Goal: Task Accomplishment & Management: Use online tool/utility

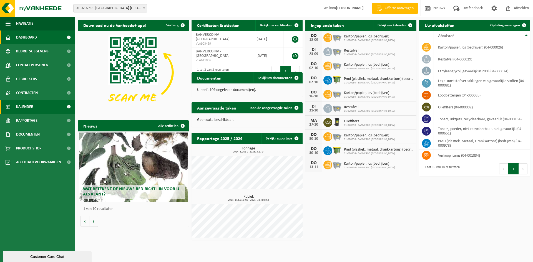
click at [36, 107] on link "Kalender" at bounding box center [37, 107] width 75 height 14
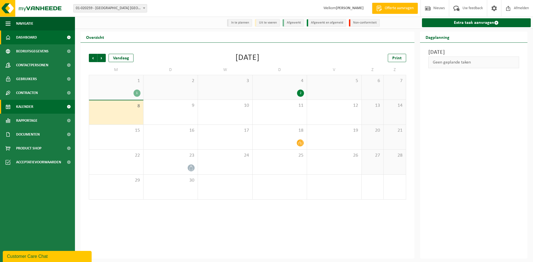
click at [28, 38] on span "Dashboard" at bounding box center [26, 38] width 21 height 14
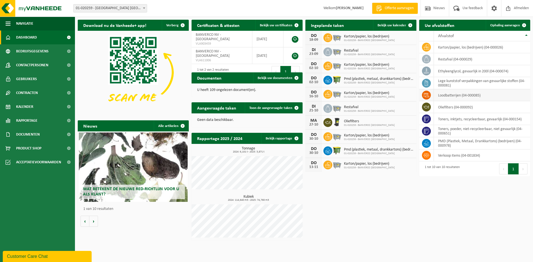
click at [445, 95] on td "loodbatterijen (04-000085)" at bounding box center [482, 95] width 96 height 12
click at [524, 24] on span at bounding box center [523, 25] width 11 height 11
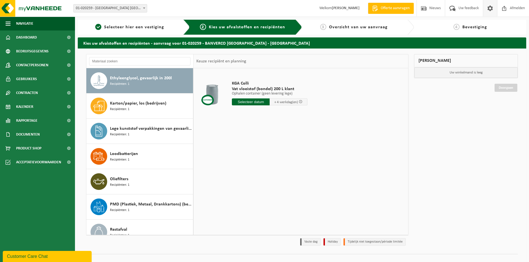
click at [490, 10] on span at bounding box center [490, 8] width 8 height 16
